Goal: Task Accomplishment & Management: Use online tool/utility

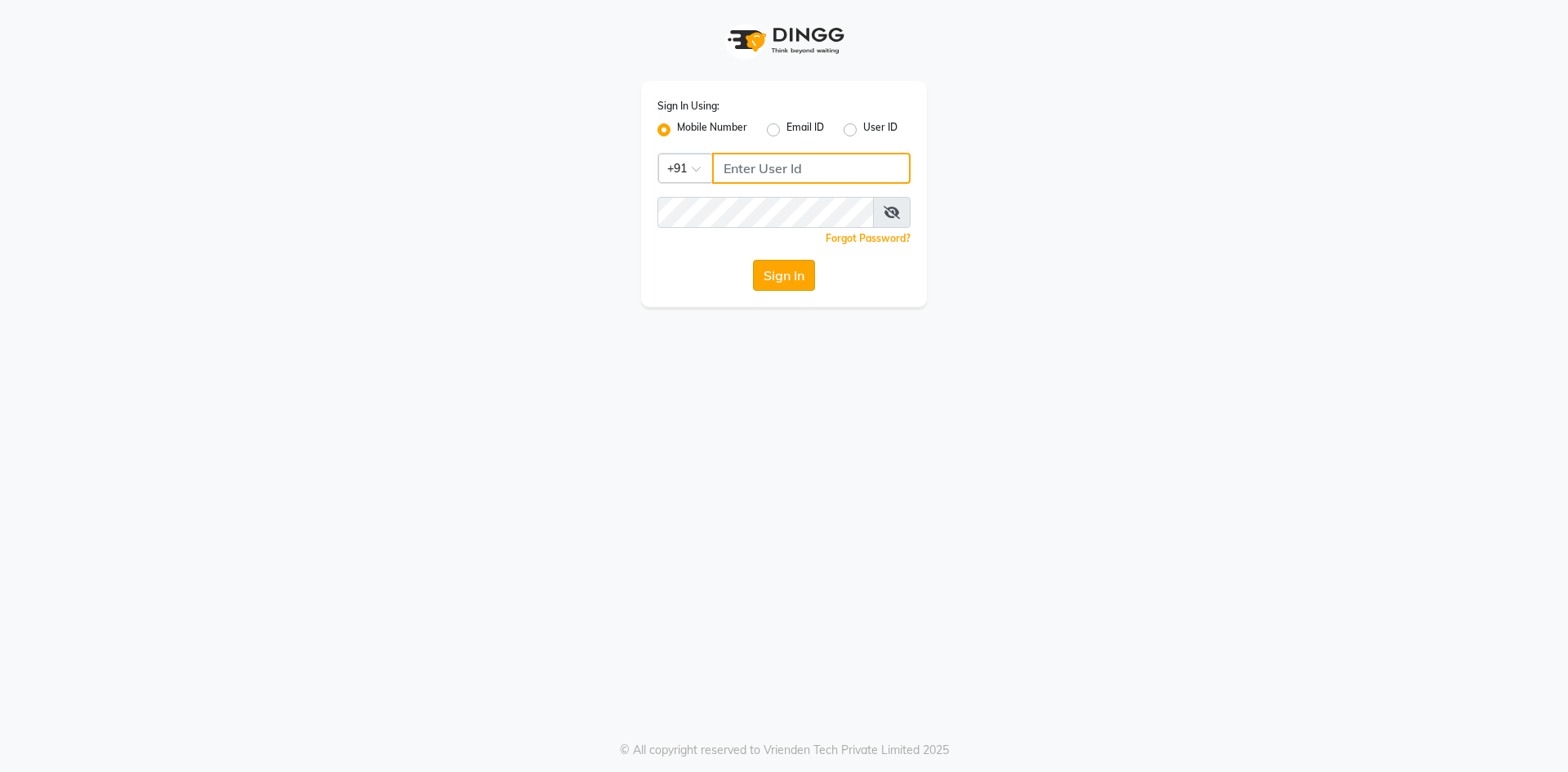
type input "8130308445"
click at [803, 285] on button "Sign In" at bounding box center [784, 275] width 62 height 31
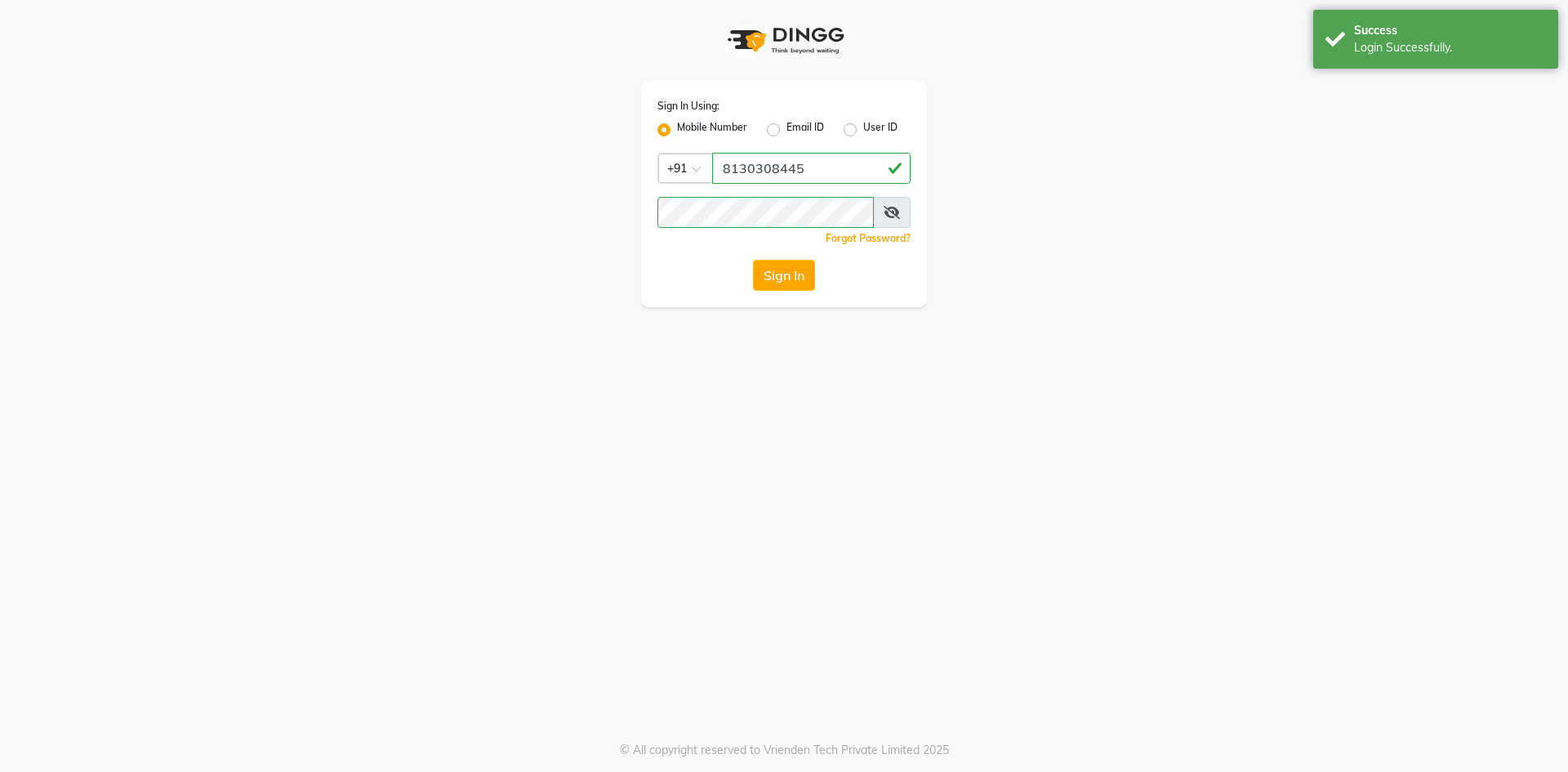
select select "4726"
select select "service"
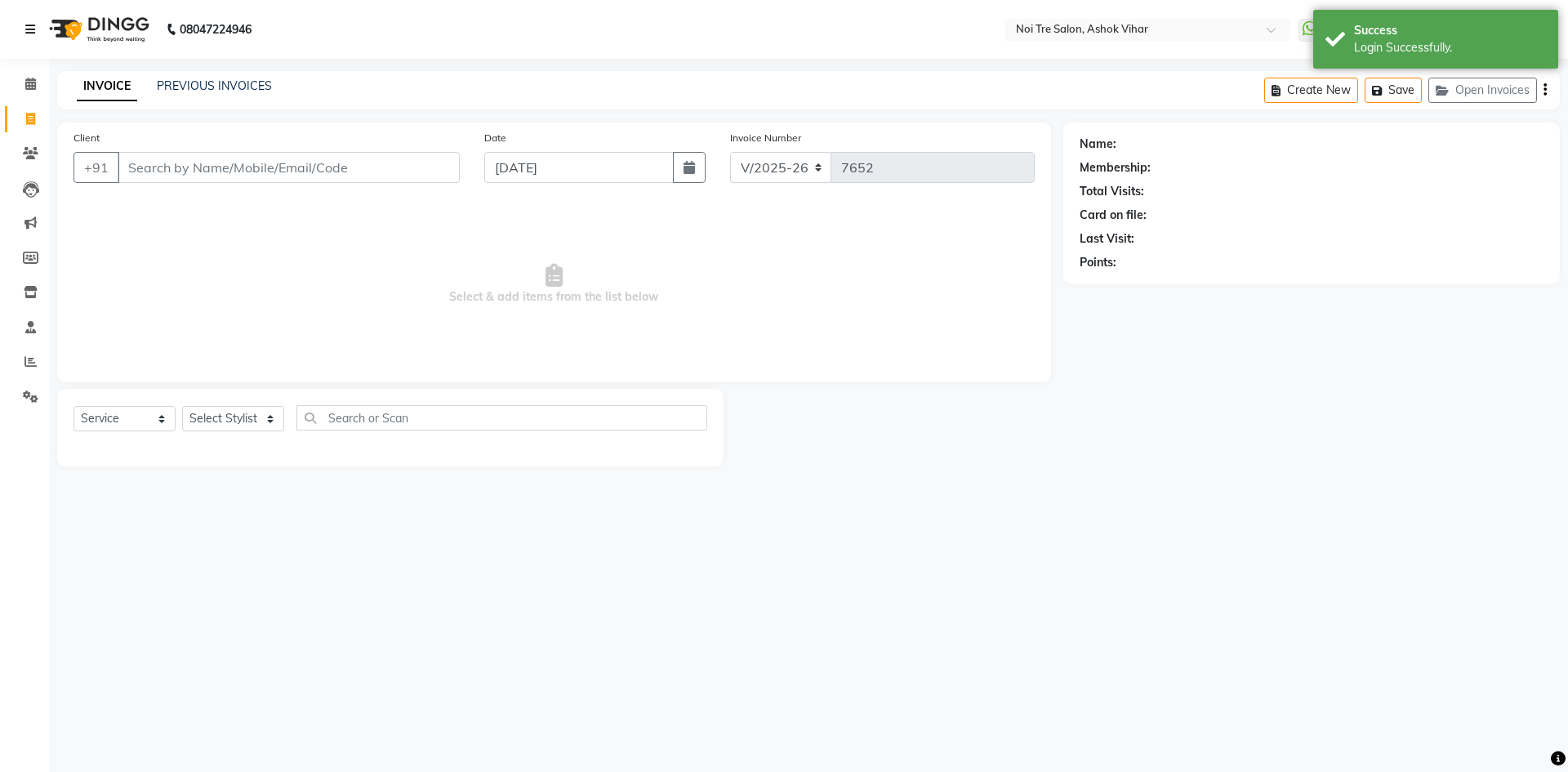
click at [29, 29] on icon at bounding box center [30, 29] width 10 height 12
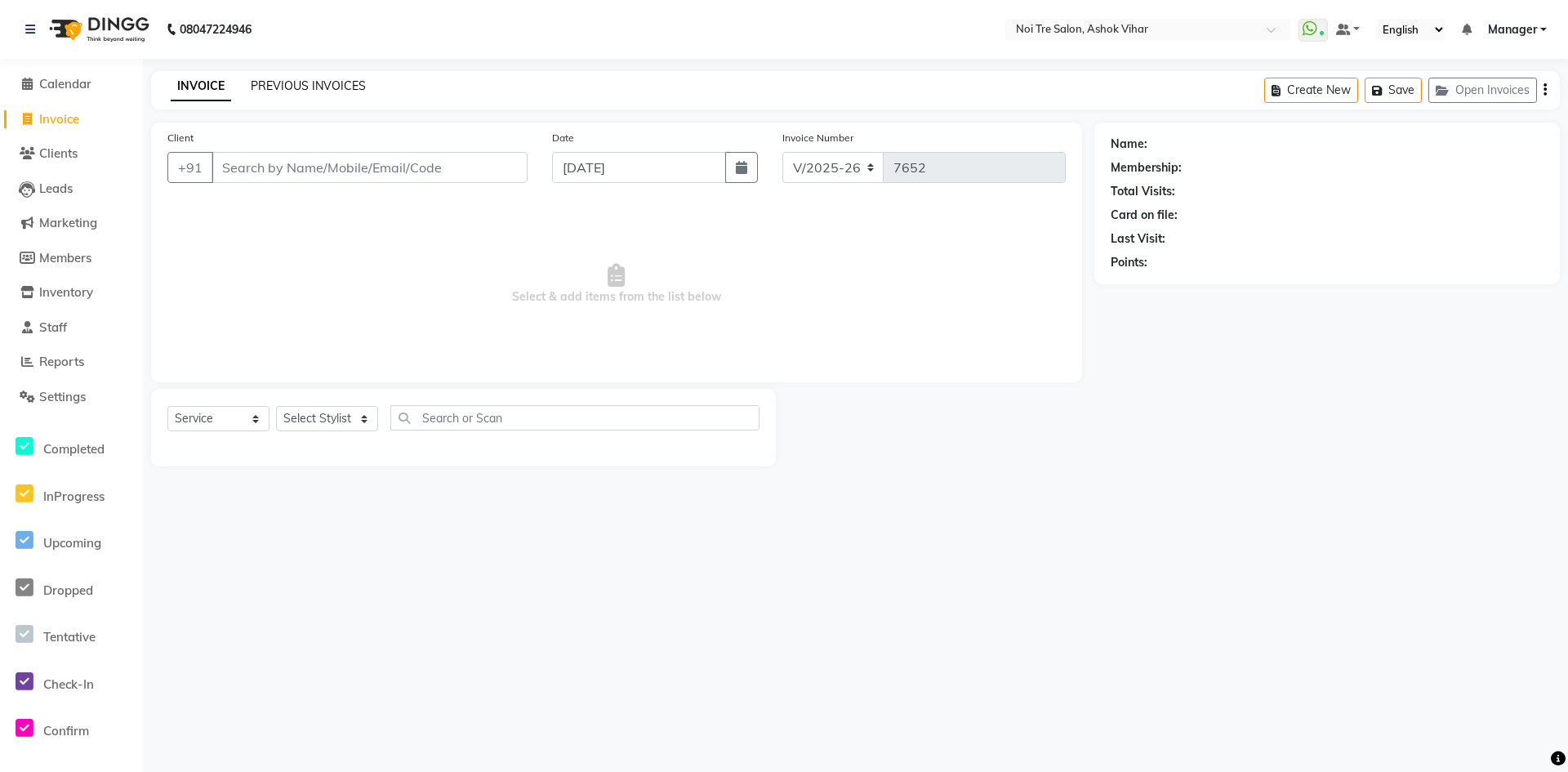
click at [306, 85] on link "PREVIOUS INVOICES" at bounding box center [308, 86] width 115 height 15
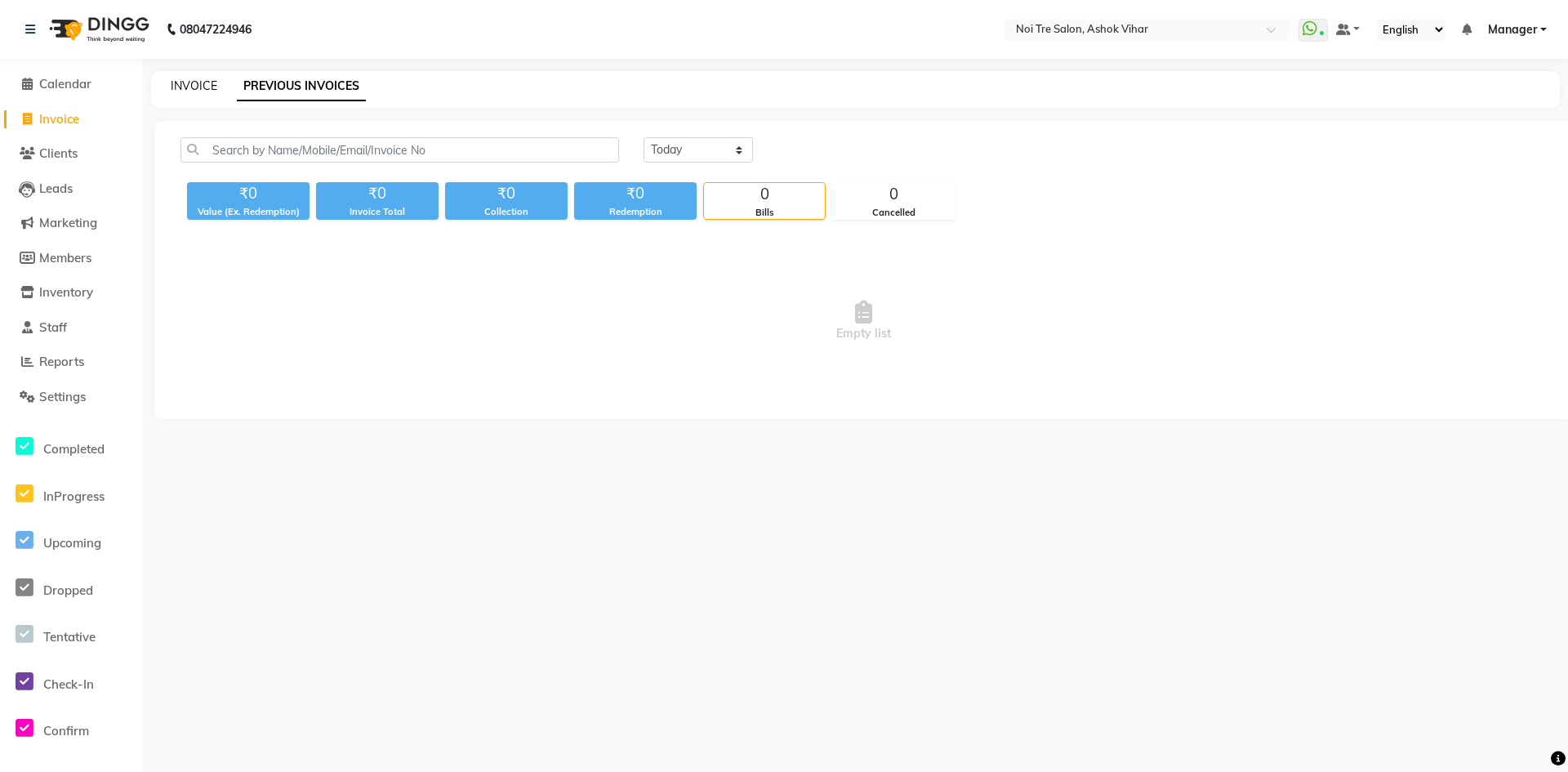
click at [194, 83] on link "INVOICE" at bounding box center [194, 86] width 47 height 15
select select "service"
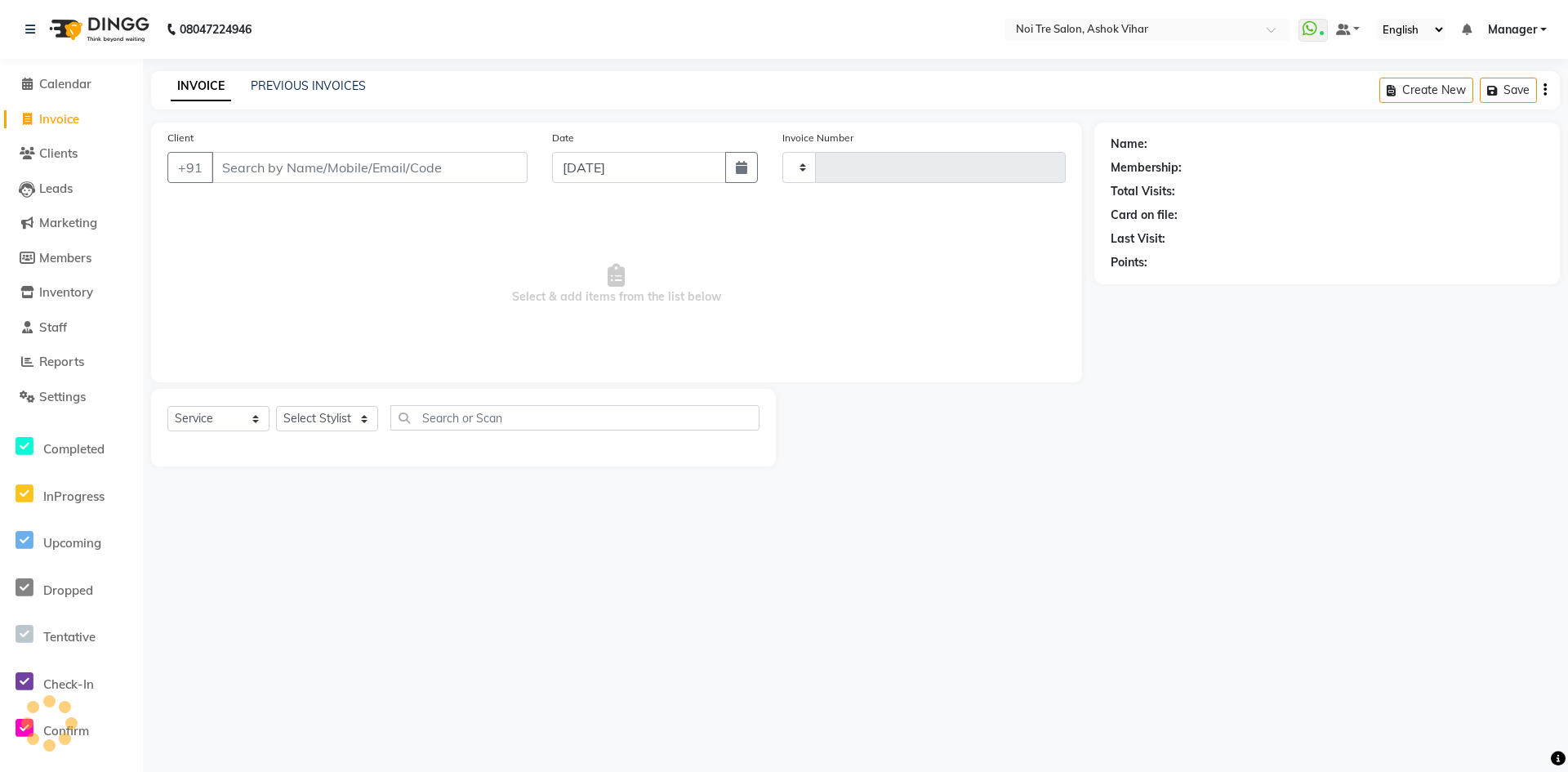
type input "7652"
select select "4726"
